Goal: Task Accomplishment & Management: Complete application form

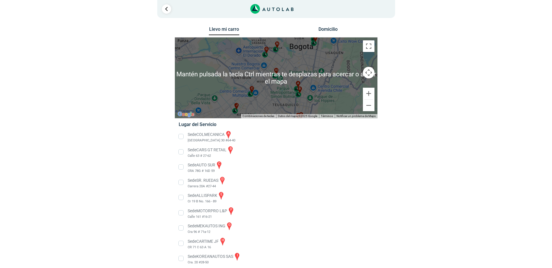
scroll to position [29, 0]
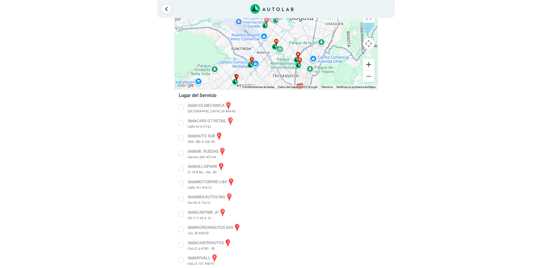
click at [371, 66] on button "Ampliar" at bounding box center [369, 65] width 12 height 12
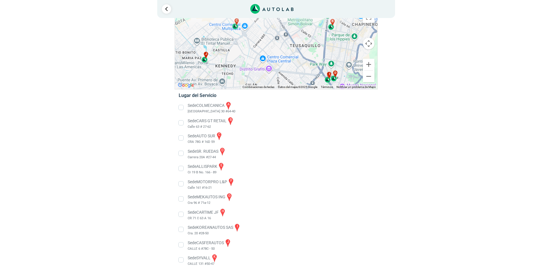
drag, startPoint x: 261, startPoint y: 76, endPoint x: 276, endPoint y: 4, distance: 74.0
click at [276, 4] on div "1 Llevo mi carro [GEOGRAPHIC_DATA] ← Mover a la izquierda → ↑ ↓ + - Fin" at bounding box center [276, 145] width 348 height 349
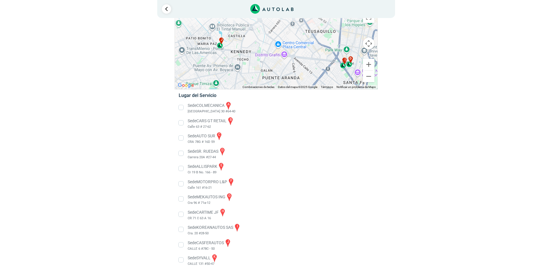
drag, startPoint x: 218, startPoint y: 52, endPoint x: 231, endPoint y: 57, distance: 14.3
click at [231, 57] on div "a b c d e f g" at bounding box center [276, 48] width 203 height 81
click at [224, 43] on div "a b c d e f g" at bounding box center [276, 48] width 203 height 81
click at [222, 40] on span "j" at bounding box center [222, 39] width 2 height 5
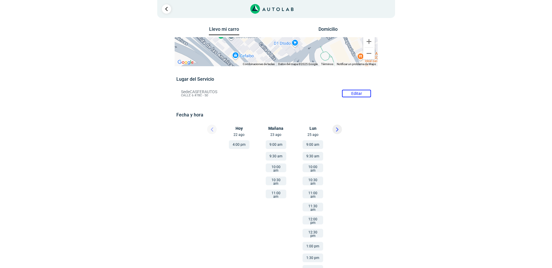
drag, startPoint x: 243, startPoint y: 80, endPoint x: 185, endPoint y: 26, distance: 78.8
click at [185, 26] on div "Llevo mi carro [GEOGRAPHIC_DATA] ← Mover a la izquierda → Mover a la derecha ↑ …" at bounding box center [276, 176] width 203 height 303
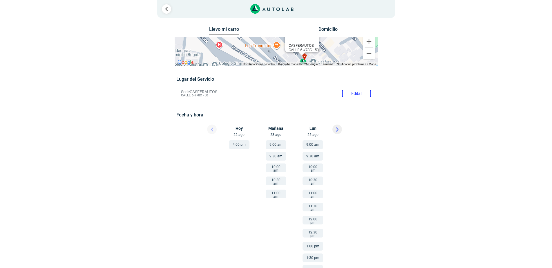
drag, startPoint x: 286, startPoint y: 100, endPoint x: 365, endPoint y: 128, distance: 84.1
click at [367, 128] on div "Llevo mi carro [GEOGRAPHIC_DATA] ← Mover a la izquierda → Mover a la derecha ↑ …" at bounding box center [276, 176] width 203 height 303
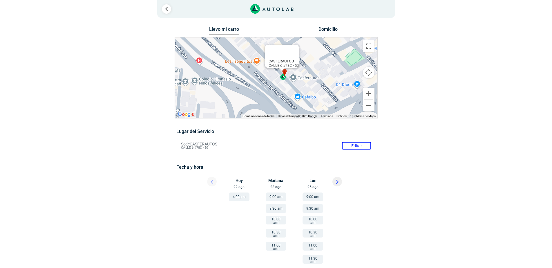
drag, startPoint x: 263, startPoint y: 88, endPoint x: 244, endPoint y: 48, distance: 44.1
click at [244, 48] on div "a b c d e f g" at bounding box center [276, 77] width 203 height 81
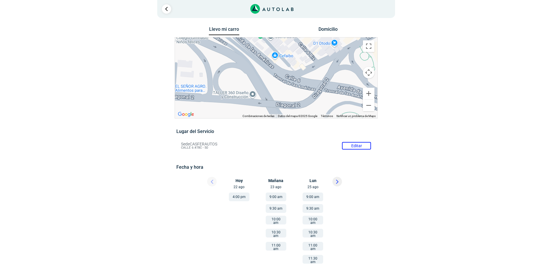
drag, startPoint x: 262, startPoint y: 83, endPoint x: 237, endPoint y: 41, distance: 48.8
click at [237, 41] on div "a b c d e f g" at bounding box center [276, 77] width 203 height 81
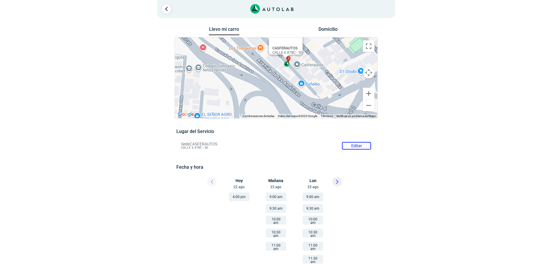
drag, startPoint x: 263, startPoint y: 64, endPoint x: 291, endPoint y: 93, distance: 40.0
click at [291, 93] on div "a b c d e f g" at bounding box center [276, 77] width 203 height 81
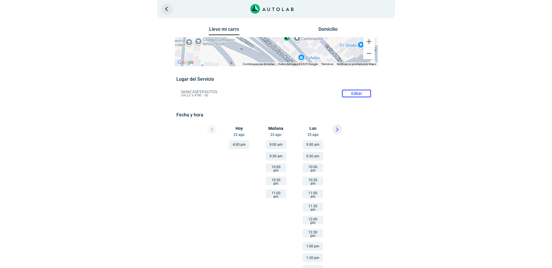
click at [167, 10] on link "Ir al paso anterior" at bounding box center [166, 8] width 9 height 9
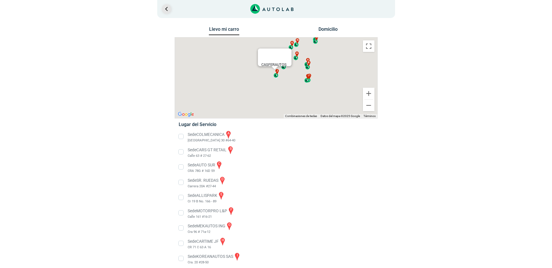
scroll to position [29, 0]
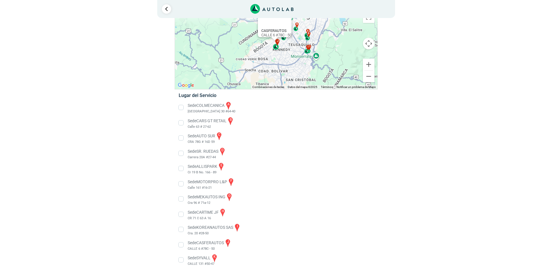
click at [277, 45] on div "j" at bounding box center [276, 44] width 7 height 11
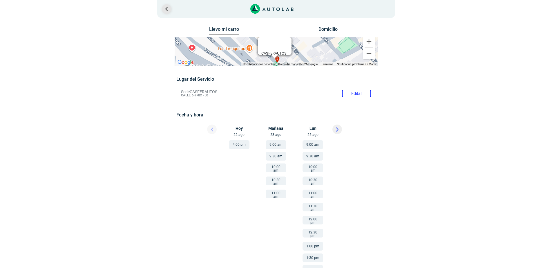
click at [167, 9] on link "Ir al paso anterior" at bounding box center [166, 8] width 9 height 9
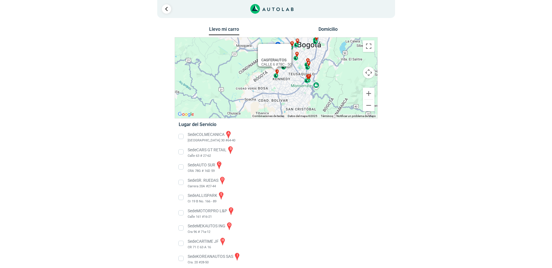
click at [386, 143] on div "Llevo mi carro [GEOGRAPHIC_DATA] ← Mover a la izquierda → Mover a la derecha ↑ …" at bounding box center [277, 187] width 282 height 324
click at [184, 136] on li "Sede COLMECANICA a [GEOGRAPHIC_DATA] 30 #64-40" at bounding box center [275, 136] width 203 height 13
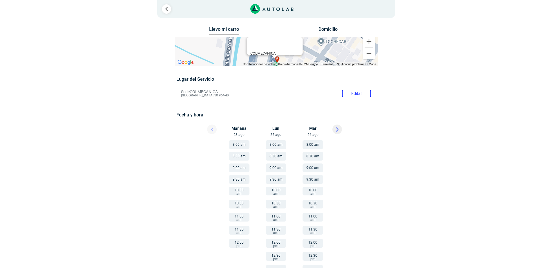
click at [242, 168] on button "9:00 am" at bounding box center [239, 167] width 21 height 9
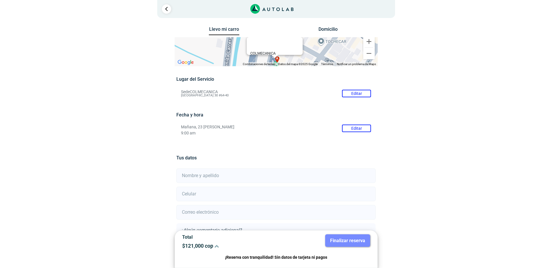
scroll to position [48, 0]
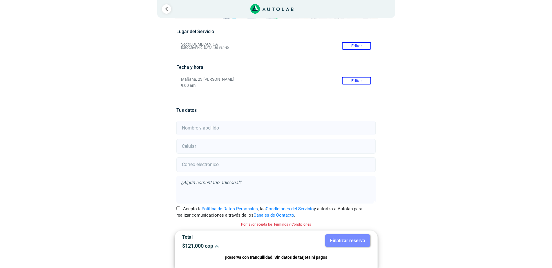
click at [195, 127] on input "text" at bounding box center [275, 128] width 199 height 15
type input "[PERSON_NAME]"
click at [196, 146] on input "number" at bounding box center [275, 146] width 199 height 15
type input "3107573982"
click at [212, 165] on input "email" at bounding box center [275, 164] width 199 height 15
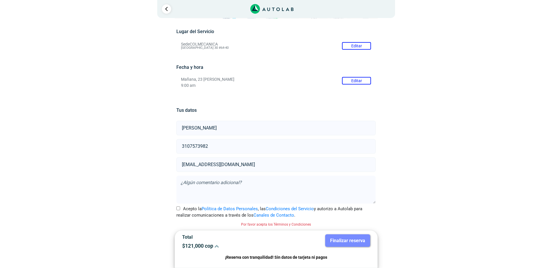
type input "[EMAIL_ADDRESS][DOMAIN_NAME]"
click at [185, 181] on textarea at bounding box center [275, 190] width 199 height 28
type textarea "m"
type textarea "t"
type textarea "El testigo de los frenos ABS se prende constantemente"
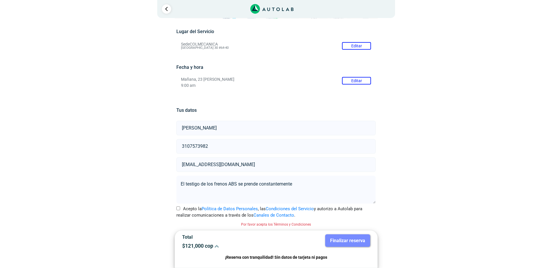
click at [180, 209] on input "Acepto la Política de Datos Personales , las Condiciones del Servicio y autoriz…" at bounding box center [178, 208] width 4 height 4
checkbox input "true"
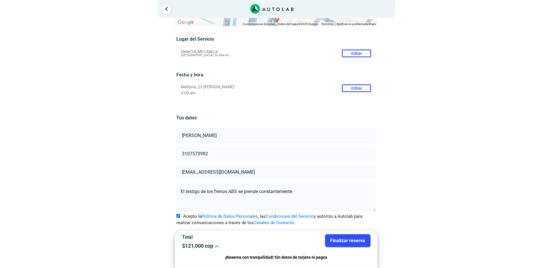
scroll to position [40, 0]
click at [352, 241] on button "Finalizar reserva" at bounding box center [347, 240] width 45 height 12
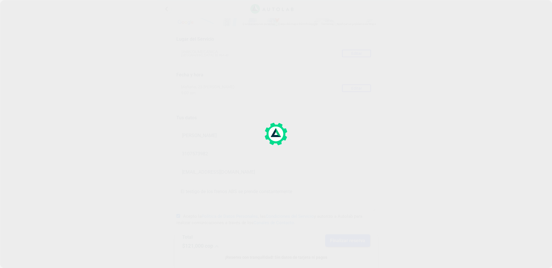
scroll to position [0, 0]
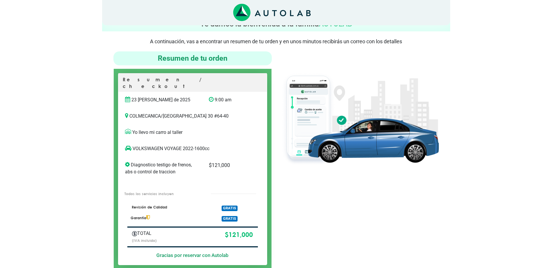
scroll to position [29, 0]
